Goal: Navigation & Orientation: Find specific page/section

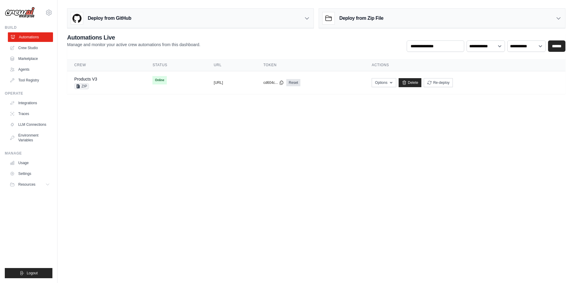
click at [31, 40] on link "Automations" at bounding box center [30, 37] width 45 height 10
click at [25, 60] on link "Marketplace" at bounding box center [30, 59] width 45 height 10
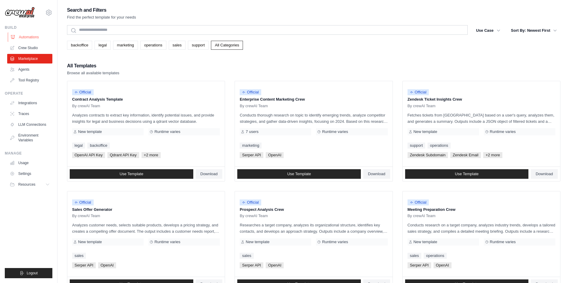
click at [33, 38] on link "Automations" at bounding box center [30, 37] width 45 height 10
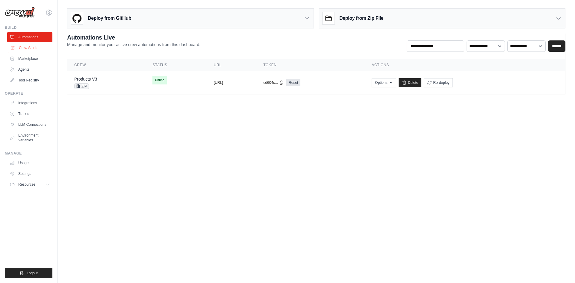
click at [32, 46] on link "Crew Studio" at bounding box center [30, 48] width 45 height 10
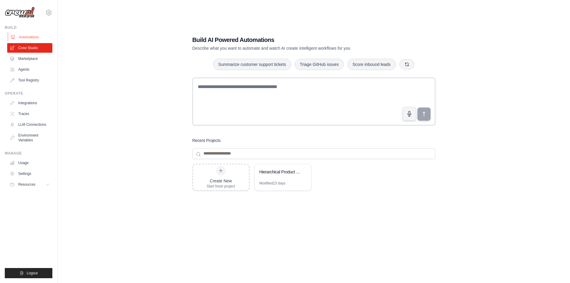
click at [30, 35] on link "Automations" at bounding box center [30, 37] width 45 height 10
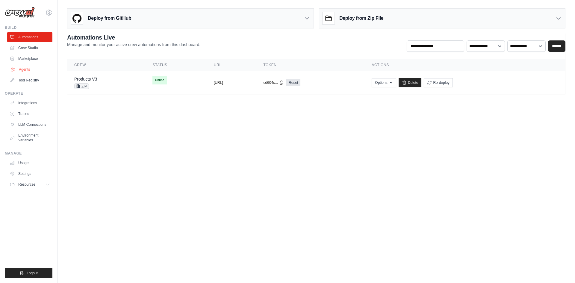
click at [25, 71] on link "Agents" at bounding box center [30, 70] width 45 height 10
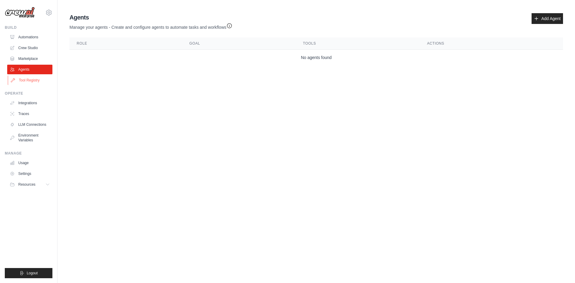
click at [21, 80] on link "Tool Registry" at bounding box center [30, 80] width 45 height 10
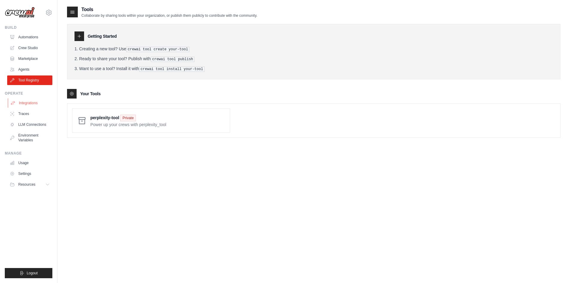
click at [16, 103] on link "Integrations" at bounding box center [30, 103] width 45 height 10
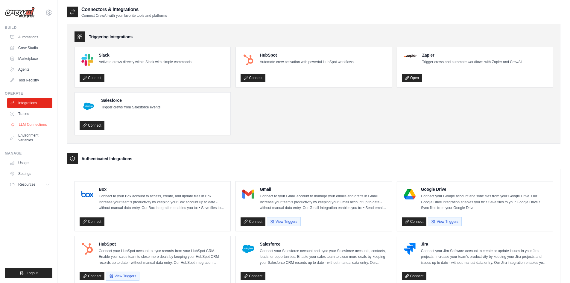
click at [31, 123] on link "LLM Connections" at bounding box center [30, 125] width 45 height 10
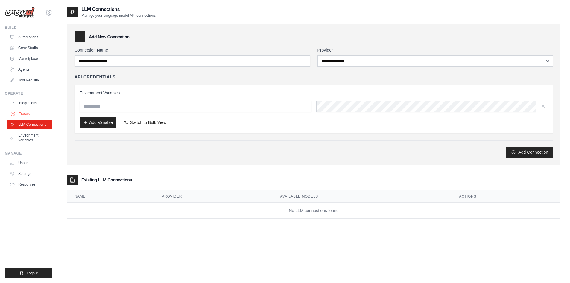
click at [35, 116] on link "Traces" at bounding box center [30, 114] width 45 height 10
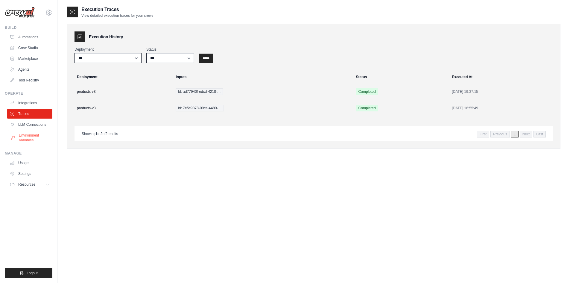
click at [38, 133] on link "Environment Variables" at bounding box center [30, 138] width 45 height 14
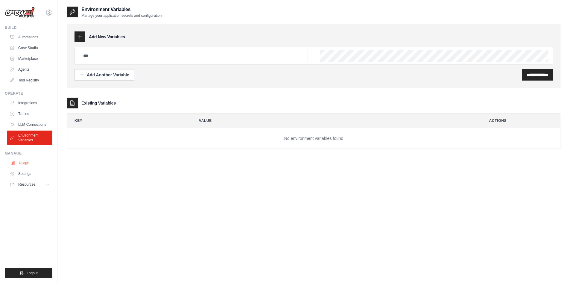
click at [31, 159] on link "Usage" at bounding box center [30, 163] width 45 height 10
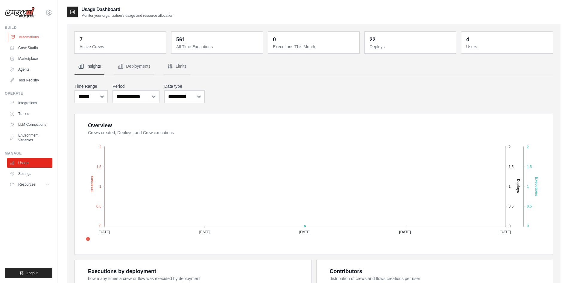
click at [33, 38] on link "Automations" at bounding box center [30, 37] width 45 height 10
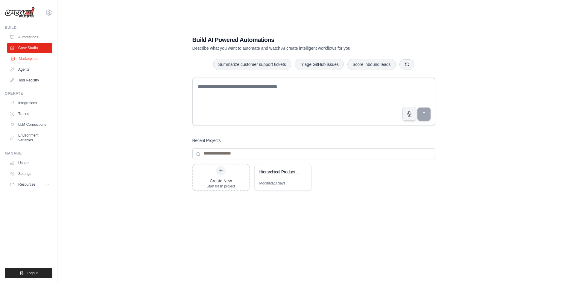
click at [37, 55] on link "Marketplace" at bounding box center [30, 59] width 45 height 10
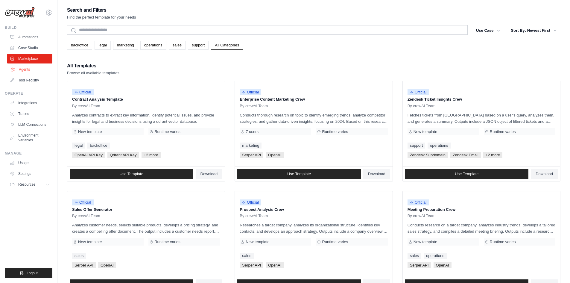
click at [37, 67] on link "Agents" at bounding box center [30, 70] width 45 height 10
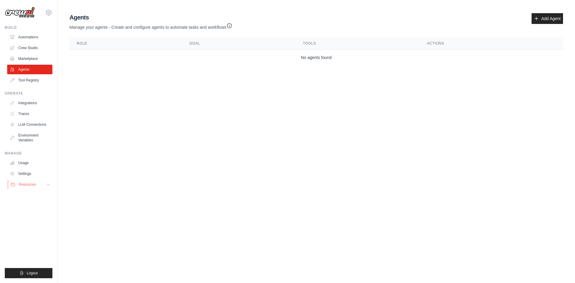
click at [35, 181] on button "Resources" at bounding box center [30, 185] width 45 height 10
click at [29, 174] on link "Settings" at bounding box center [30, 174] width 45 height 10
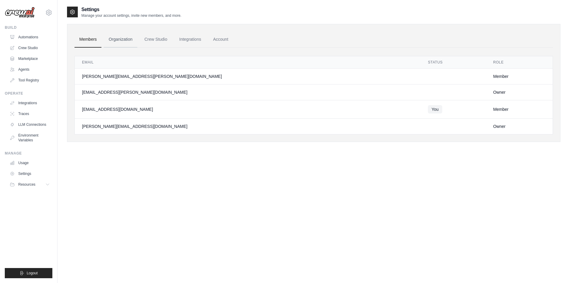
click at [121, 42] on link "Organization" at bounding box center [120, 39] width 33 height 16
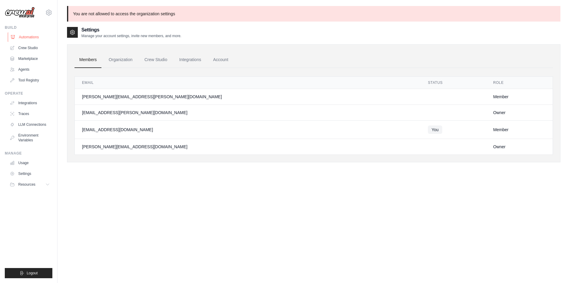
click at [29, 35] on link "Automations" at bounding box center [30, 37] width 45 height 10
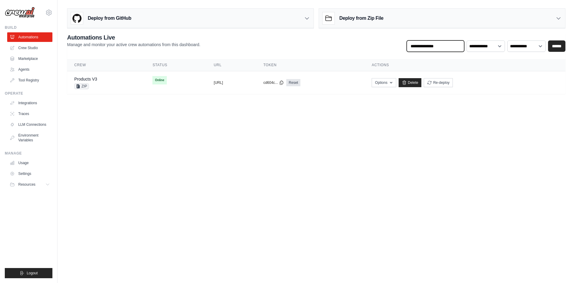
click at [445, 41] on input "text" at bounding box center [435, 45] width 57 height 11
click at [527, 47] on select "**********" at bounding box center [526, 45] width 38 height 11
click at [369, 185] on body "[EMAIL_ADDRESS][DOMAIN_NAME] Settings Build Automations Crew Studio Resources" at bounding box center [287, 141] width 575 height 283
click at [38, 45] on link "Crew Studio" at bounding box center [30, 48] width 45 height 10
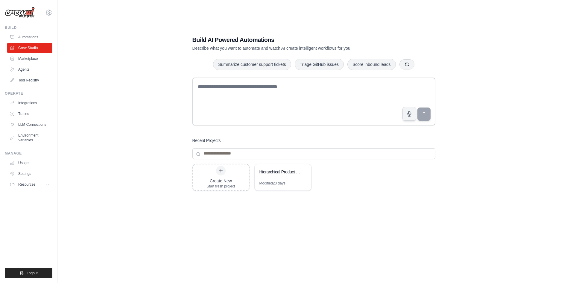
click at [39, 57] on link "Marketplace" at bounding box center [29, 59] width 45 height 10
